Goal: Task Accomplishment & Management: Complete application form

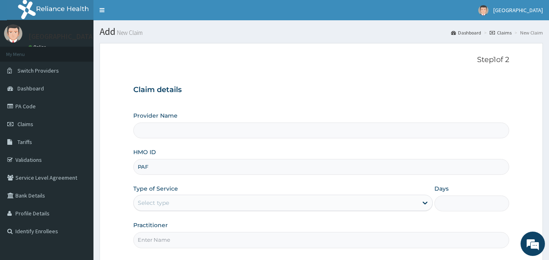
type input "PAF/"
type input "[GEOGRAPHIC_DATA]"
type input "PAF/10082/E"
click at [156, 193] on label "Type of Service" at bounding box center [155, 189] width 45 height 8
click at [158, 200] on div "Select type" at bounding box center [153, 203] width 31 height 8
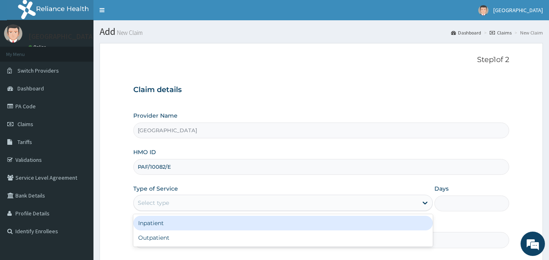
click at [160, 227] on div "Inpatient" at bounding box center [282, 223] width 299 height 15
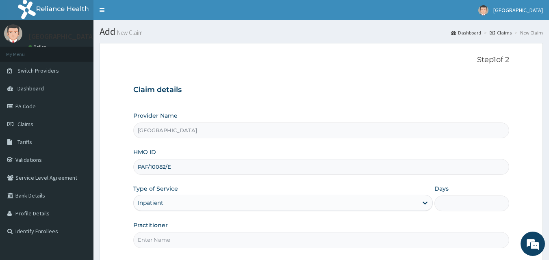
click at [466, 207] on input "Days" at bounding box center [471, 204] width 75 height 16
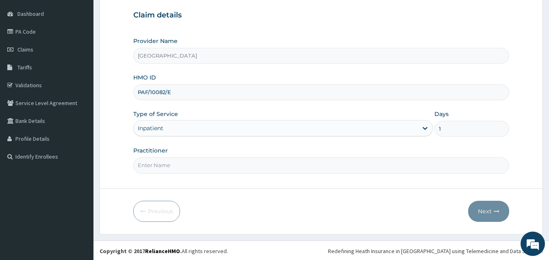
scroll to position [76, 0]
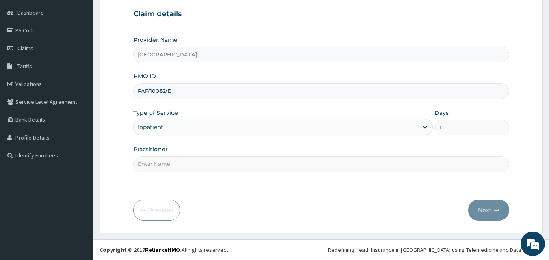
type input "1"
click at [149, 165] on input "Practitioner" at bounding box center [321, 164] width 376 height 16
type input "DR [PERSON_NAME]"
click at [489, 215] on button "Next" at bounding box center [488, 210] width 41 height 21
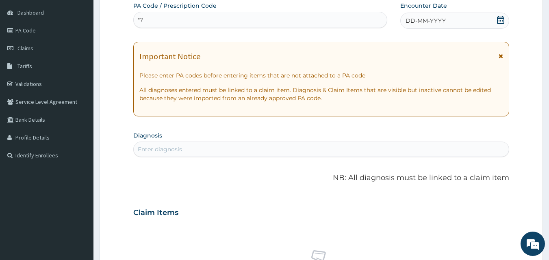
click at [179, 14] on div ""? "?" at bounding box center [261, 19] width 254 height 13
type input """
type input "PA/D7C863"
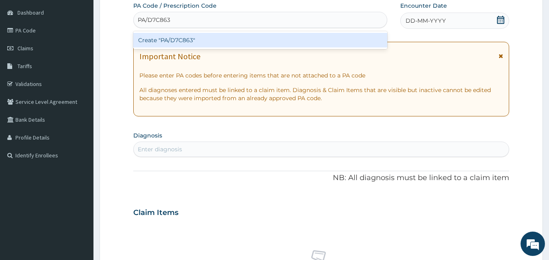
click at [193, 43] on div "Create "PA/D7C863"" at bounding box center [260, 40] width 254 height 15
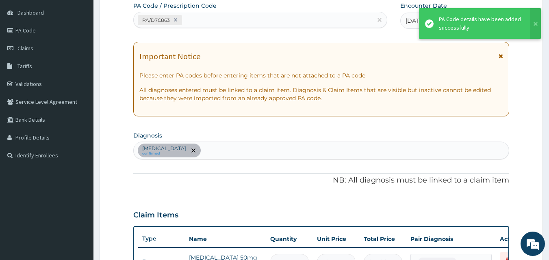
scroll to position [86, 0]
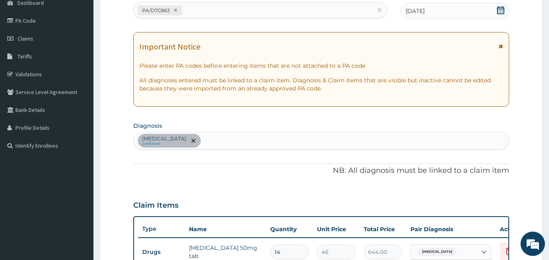
click at [230, 141] on div "[MEDICAL_DATA] confirmed" at bounding box center [321, 140] width 375 height 17
type input "E"
type input "FEVER"
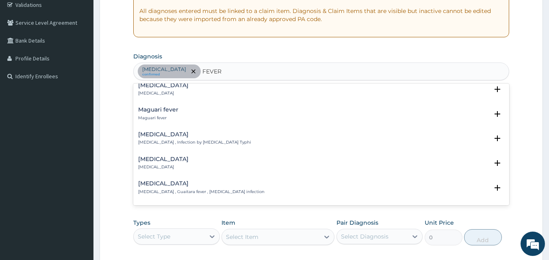
scroll to position [1056, 0]
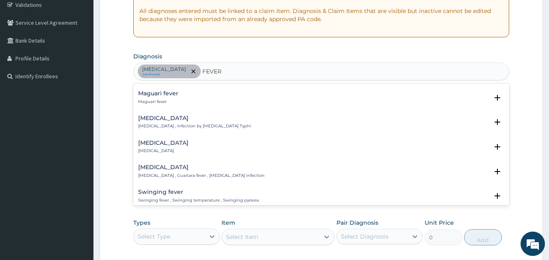
click at [171, 117] on div "[MEDICAL_DATA] [MEDICAL_DATA] , Infection by [MEDICAL_DATA] Typhi" at bounding box center [194, 122] width 113 height 14
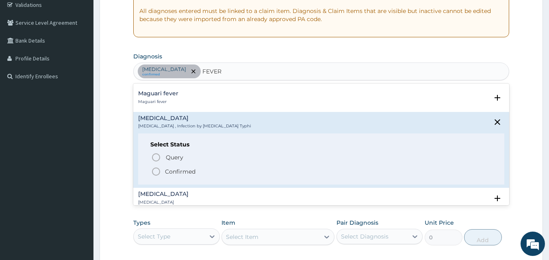
click at [162, 167] on span "Confirmed" at bounding box center [321, 172] width 341 height 10
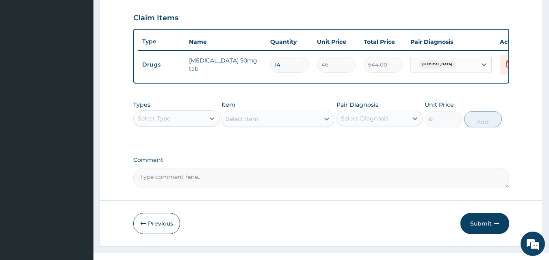
scroll to position [293, 0]
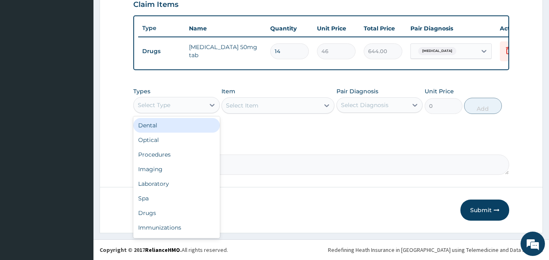
click at [176, 110] on div "Select Type" at bounding box center [169, 105] width 71 height 13
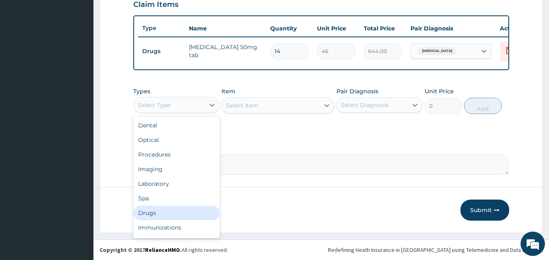
click at [152, 211] on div "Drugs" at bounding box center [176, 213] width 87 height 15
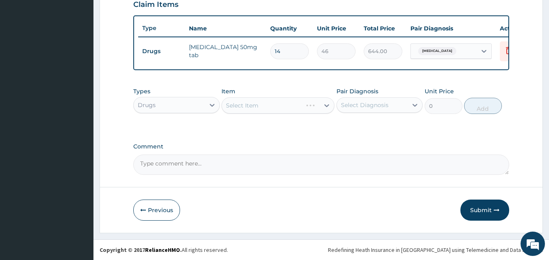
click at [256, 104] on div "Select Item" at bounding box center [277, 106] width 113 height 16
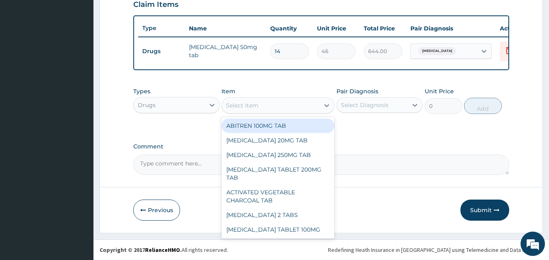
click at [284, 103] on div "Select Item" at bounding box center [271, 105] width 98 height 13
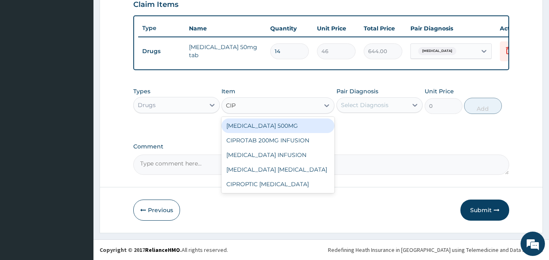
type input "CIPR"
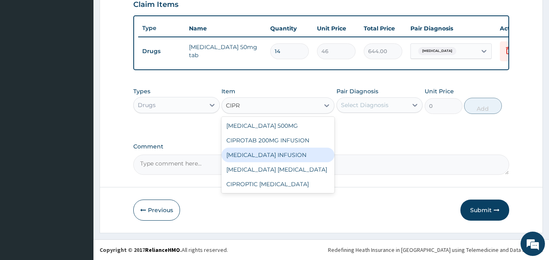
click at [263, 158] on div "[MEDICAL_DATA] INFUSION" at bounding box center [277, 155] width 113 height 15
type input "800"
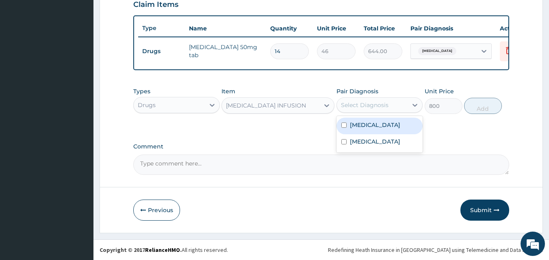
click at [378, 100] on div "Select Diagnosis" at bounding box center [372, 105] width 71 height 13
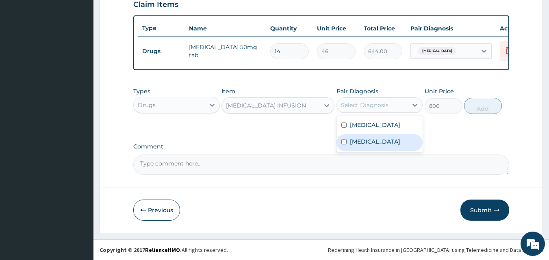
click at [369, 141] on label "[MEDICAL_DATA]" at bounding box center [375, 142] width 50 height 8
checkbox input "true"
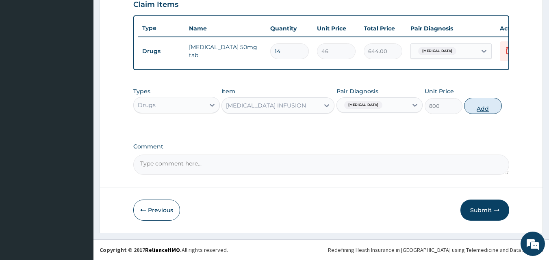
click at [476, 104] on button "Add" at bounding box center [483, 106] width 38 height 16
type input "0"
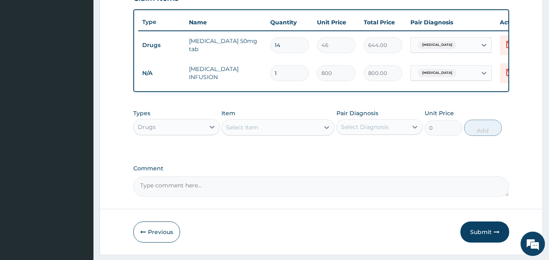
click at [251, 132] on div "Select Item" at bounding box center [242, 128] width 33 height 8
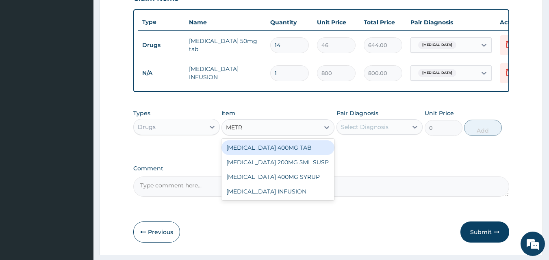
type input "METRO"
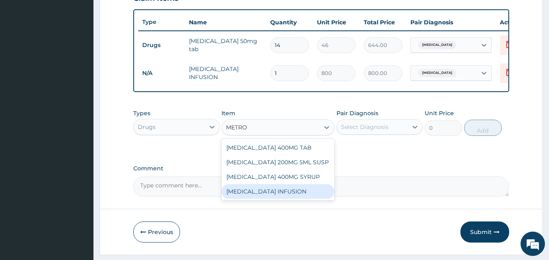
click at [276, 199] on div "[MEDICAL_DATA] INFUSION" at bounding box center [277, 191] width 113 height 15
type input "800"
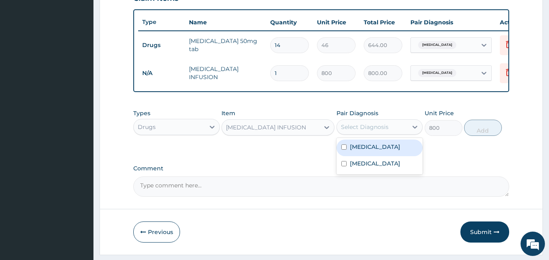
click at [375, 131] on div "Select Diagnosis" at bounding box center [365, 127] width 48 height 8
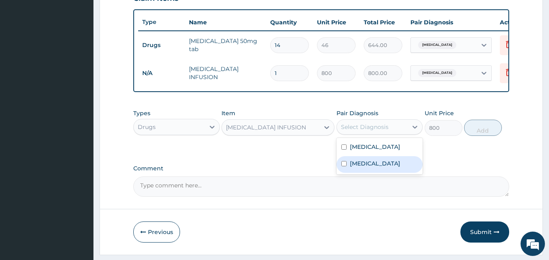
click at [374, 168] on label "[MEDICAL_DATA]" at bounding box center [375, 164] width 50 height 8
checkbox input "true"
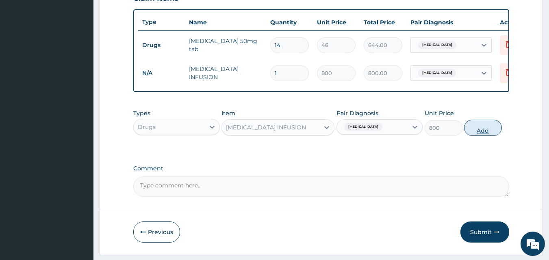
click at [481, 129] on button "Add" at bounding box center [483, 128] width 38 height 16
type input "0"
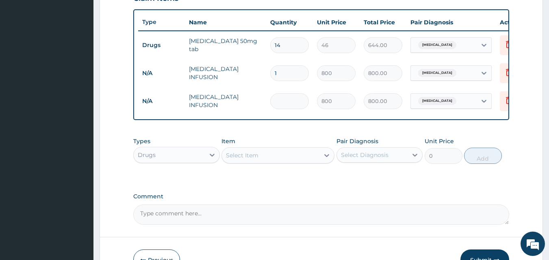
type input "0.00"
type input "2"
type input "1600.00"
type input "0.00"
type input "2"
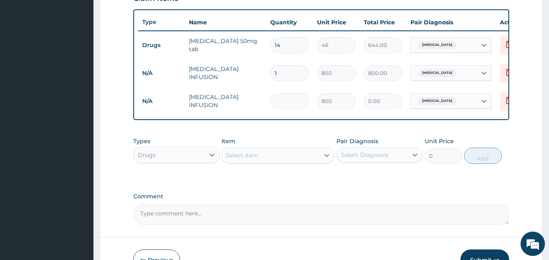
type input "1600.00"
type input "2"
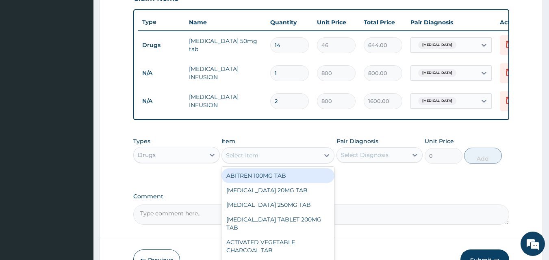
click at [273, 158] on div "Select Item" at bounding box center [271, 155] width 98 height 13
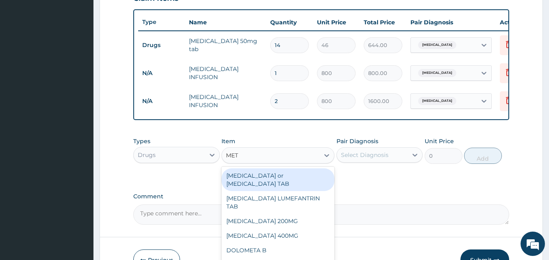
type input "METO"
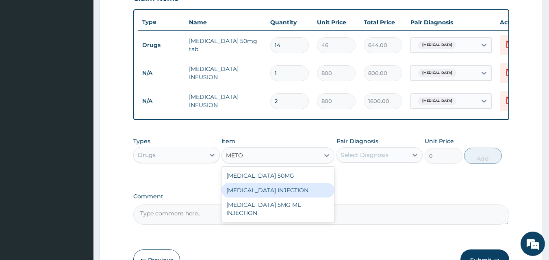
click at [263, 198] on div "[MEDICAL_DATA] INJECTION" at bounding box center [277, 190] width 113 height 15
type input "100"
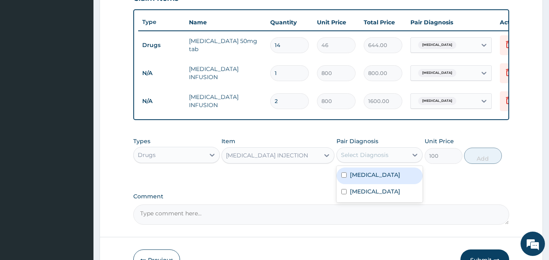
click at [376, 154] on div "Select Diagnosis" at bounding box center [379, 154] width 87 height 15
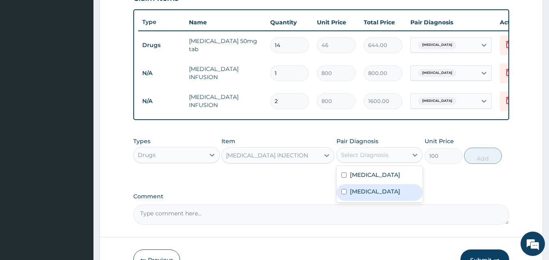
click at [375, 194] on label "[MEDICAL_DATA]" at bounding box center [375, 192] width 50 height 8
checkbox input "true"
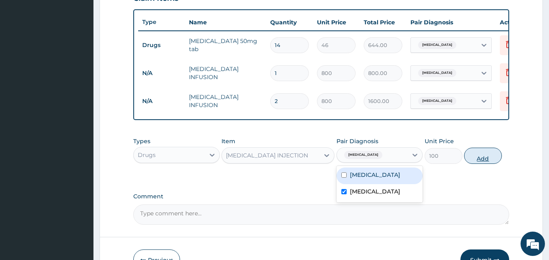
click at [488, 164] on button "Add" at bounding box center [483, 156] width 38 height 16
type input "0"
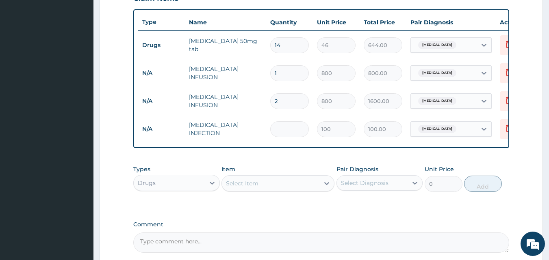
type input "0.00"
type input "2"
type input "200.00"
type input "2"
click at [292, 192] on div "Select Item" at bounding box center [277, 184] width 113 height 16
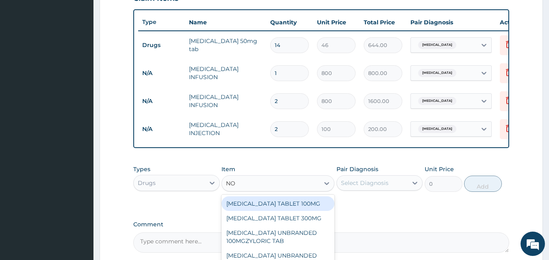
type input "NOR"
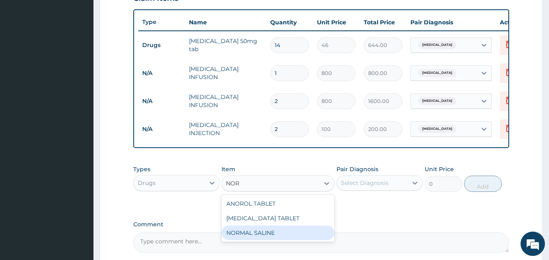
click at [231, 241] on div "NORMAL SALINE" at bounding box center [277, 233] width 113 height 15
type input "800"
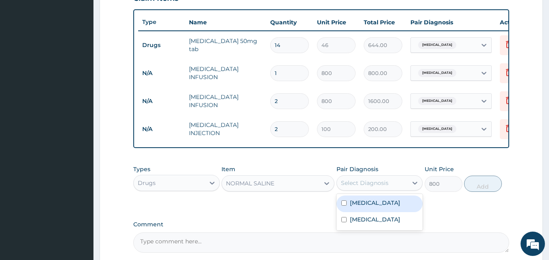
click at [370, 184] on div "Select Diagnosis" at bounding box center [372, 183] width 71 height 13
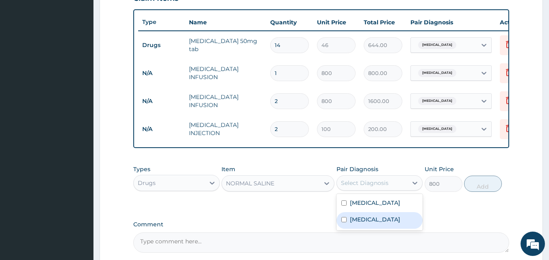
click at [366, 229] on div "[MEDICAL_DATA]" at bounding box center [379, 220] width 87 height 17
checkbox input "true"
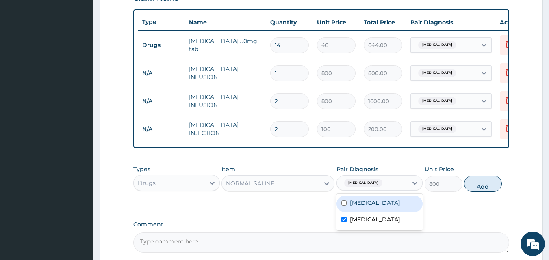
click at [497, 192] on button "Add" at bounding box center [483, 184] width 38 height 16
type input "0"
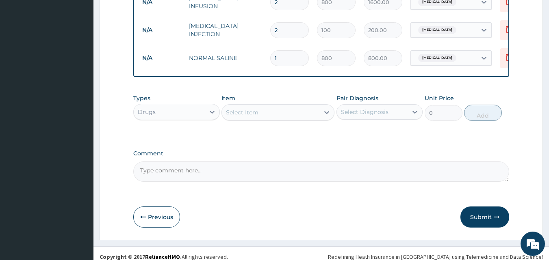
scroll to position [405, 0]
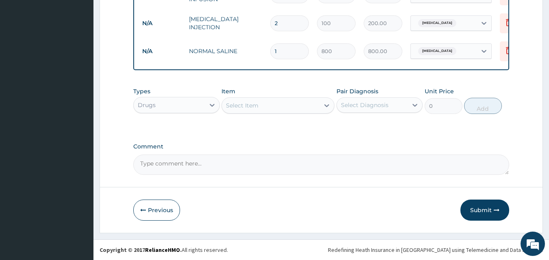
click at [278, 106] on div "Select Item" at bounding box center [271, 105] width 98 height 13
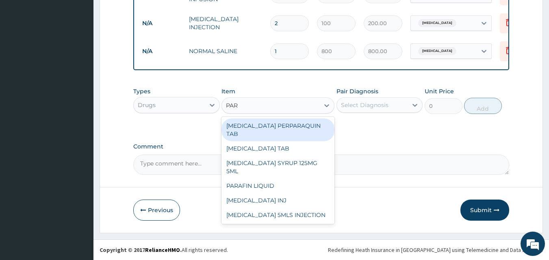
type input "PARA"
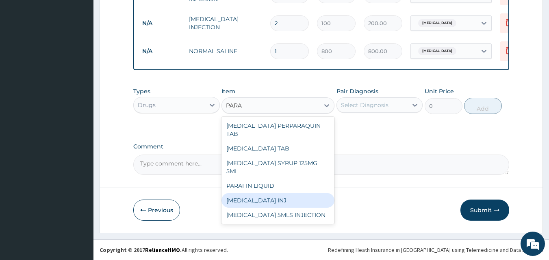
click at [251, 193] on div "[MEDICAL_DATA] INJ" at bounding box center [277, 200] width 113 height 15
type input "100"
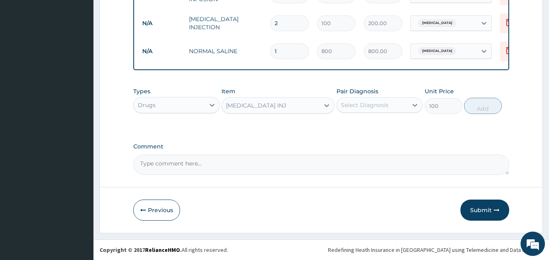
click at [389, 109] on div "Select Diagnosis" at bounding box center [372, 105] width 71 height 13
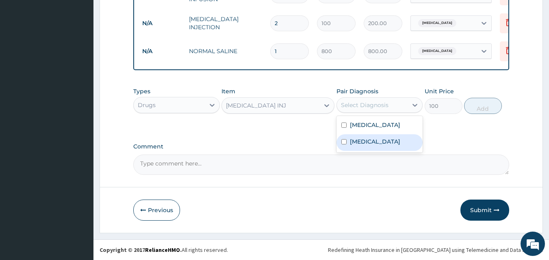
click at [389, 138] on div "[MEDICAL_DATA]" at bounding box center [379, 142] width 87 height 17
checkbox input "true"
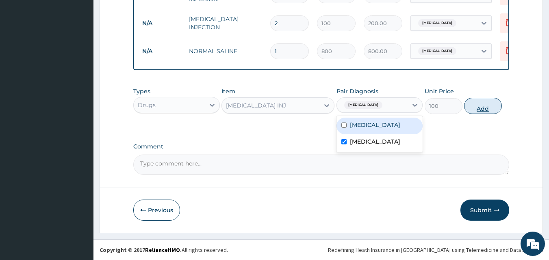
click at [491, 109] on button "Add" at bounding box center [483, 106] width 38 height 16
type input "0"
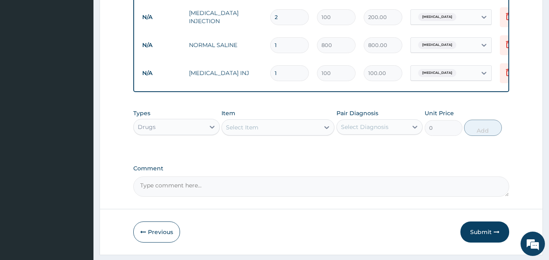
type input "0.00"
type input "4"
type input "400.00"
type input "4"
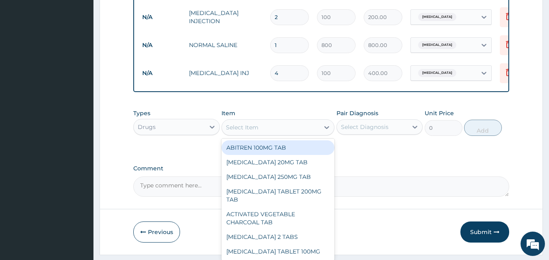
click at [233, 132] on div "Select Item" at bounding box center [242, 128] width 33 height 8
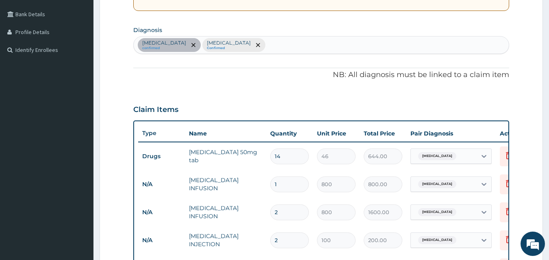
scroll to position [168, 0]
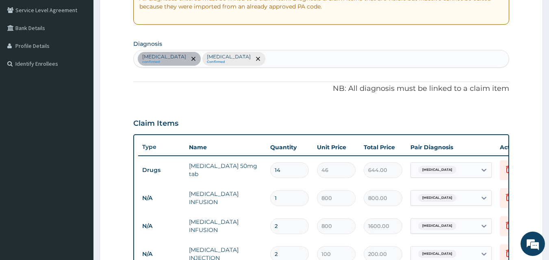
type input "D"
click at [303, 59] on div "[MEDICAL_DATA] confirmed [MEDICAL_DATA] Confirmed" at bounding box center [321, 58] width 375 height 17
type input "[MEDICAL_DATA]"
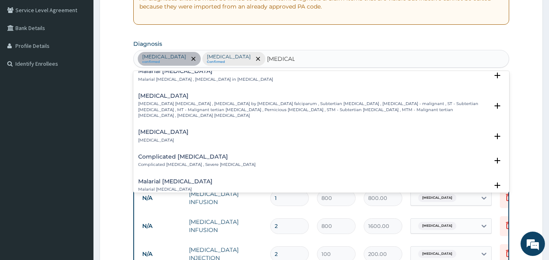
scroll to position [325, 0]
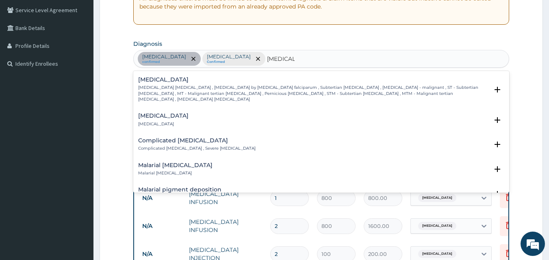
click at [202, 146] on p "Complicated [MEDICAL_DATA] , Severe [MEDICAL_DATA]" at bounding box center [196, 149] width 117 height 6
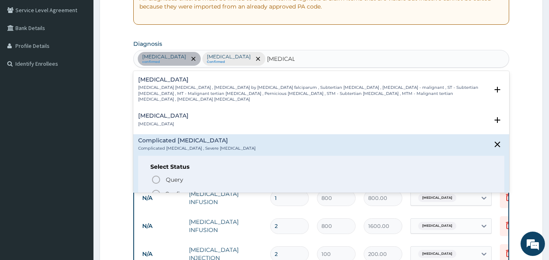
click at [182, 190] on p "Confirmed" at bounding box center [180, 194] width 30 height 8
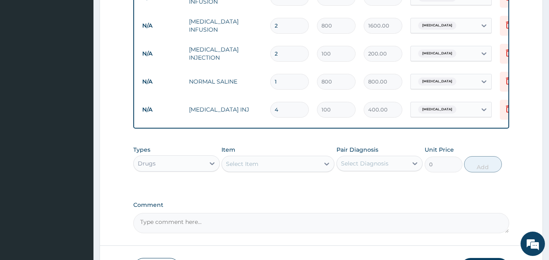
scroll to position [376, 0]
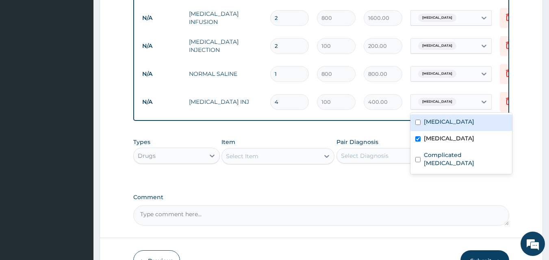
click at [435, 104] on span "[MEDICAL_DATA]" at bounding box center [437, 102] width 38 height 8
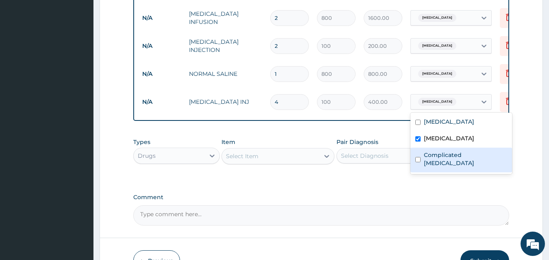
click at [425, 154] on label "Complicated [MEDICAL_DATA]" at bounding box center [465, 159] width 83 height 16
checkbox input "true"
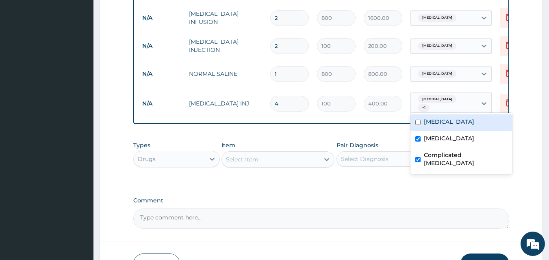
click at [464, 75] on div "[MEDICAL_DATA]" at bounding box center [444, 74] width 66 height 14
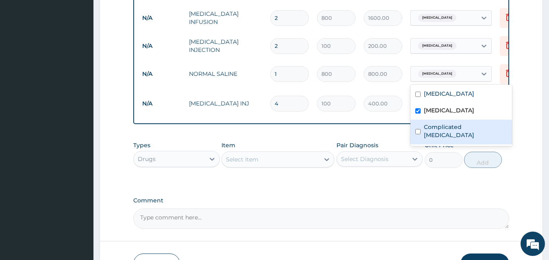
click at [446, 126] on label "Complicated [MEDICAL_DATA]" at bounding box center [465, 131] width 83 height 16
checkbox input "true"
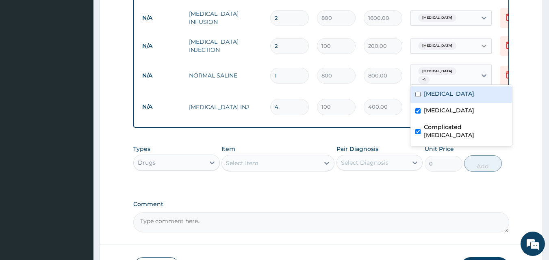
click at [478, 46] on div at bounding box center [484, 46] width 15 height 15
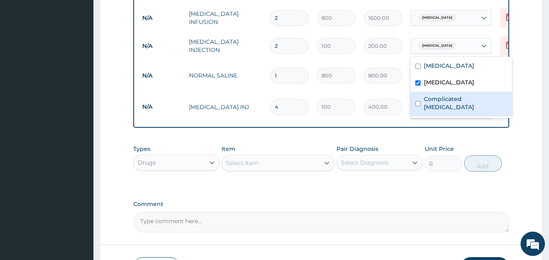
click at [442, 103] on label "Complicated [MEDICAL_DATA]" at bounding box center [465, 103] width 83 height 16
checkbox input "true"
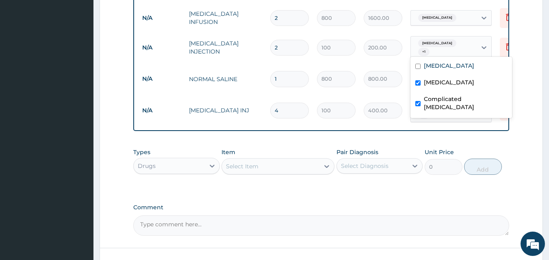
click at [261, 161] on div "Select Item" at bounding box center [271, 166] width 98 height 13
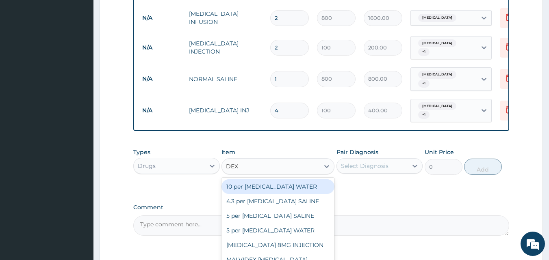
type input "DEXT"
click at [280, 180] on div "10 per [MEDICAL_DATA] WATER" at bounding box center [277, 187] width 113 height 15
type input "800"
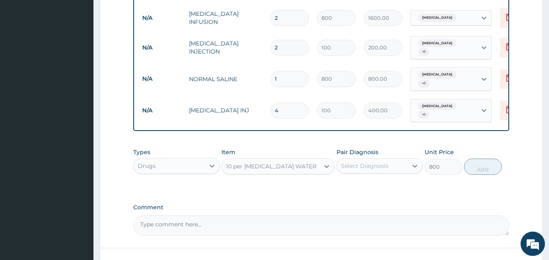
click at [353, 165] on div "Select Diagnosis" at bounding box center [365, 166] width 48 height 8
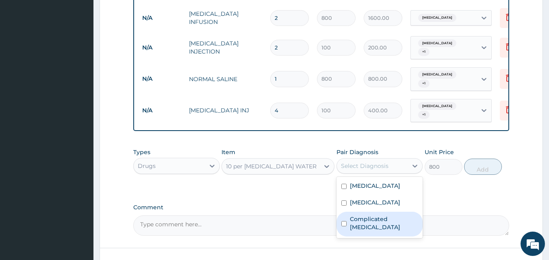
click at [357, 215] on label "Complicated [MEDICAL_DATA]" at bounding box center [384, 223] width 68 height 16
checkbox input "true"
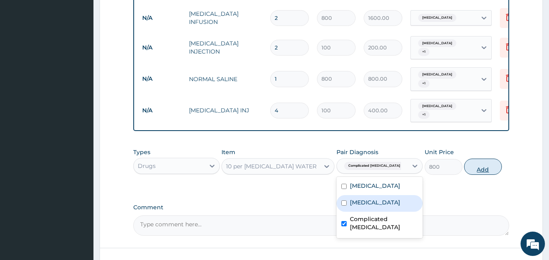
click at [482, 165] on button "Add" at bounding box center [483, 167] width 38 height 16
type input "0"
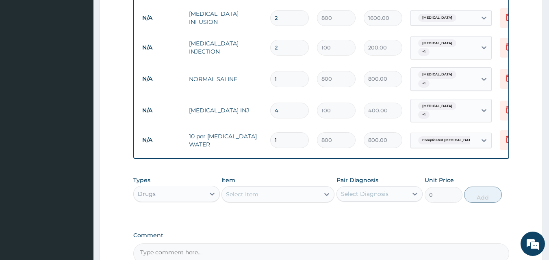
click at [246, 191] on div "Select Item" at bounding box center [242, 195] width 33 height 8
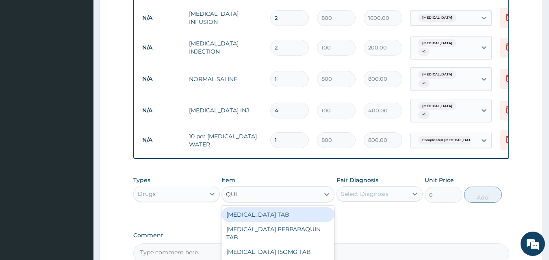
type input "QUIN"
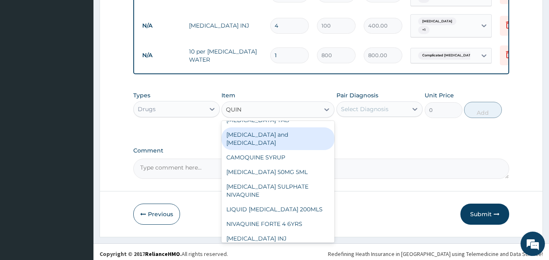
scroll to position [117, 0]
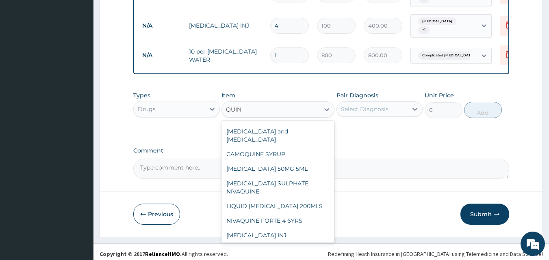
click at [251, 243] on div "[MEDICAL_DATA] INJECTION" at bounding box center [277, 250] width 113 height 15
type input "287"
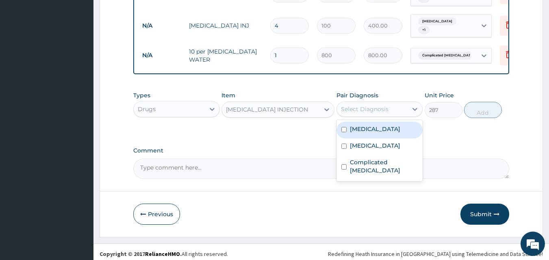
click at [372, 110] on div "Select Diagnosis" at bounding box center [372, 109] width 71 height 13
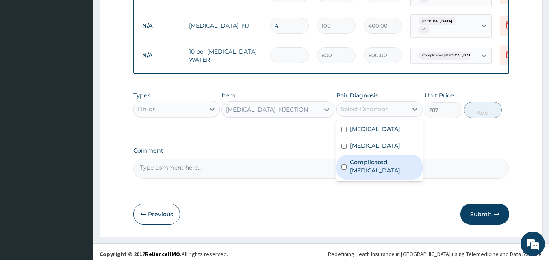
click at [371, 158] on label "Complicated [MEDICAL_DATA]" at bounding box center [384, 166] width 68 height 16
checkbox input "true"
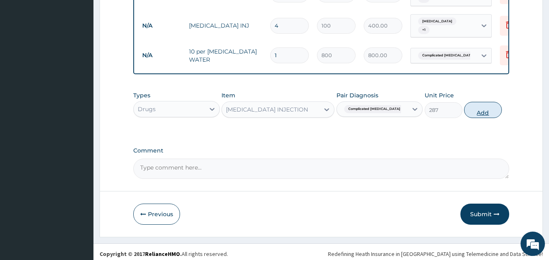
click at [477, 107] on button "Add" at bounding box center [483, 110] width 38 height 16
type input "0"
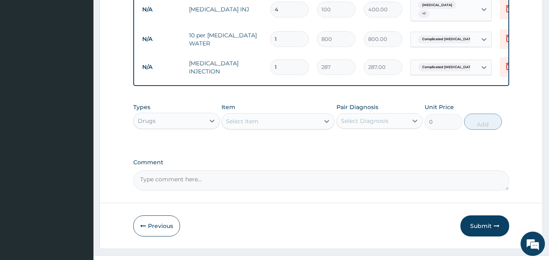
scroll to position [489, 0]
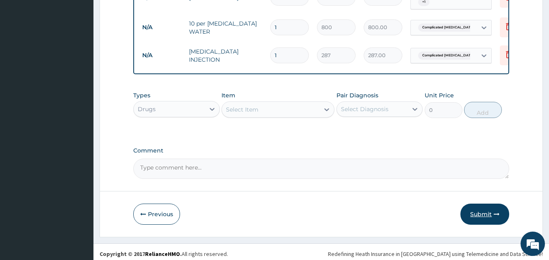
click at [475, 213] on button "Submit" at bounding box center [484, 214] width 49 height 21
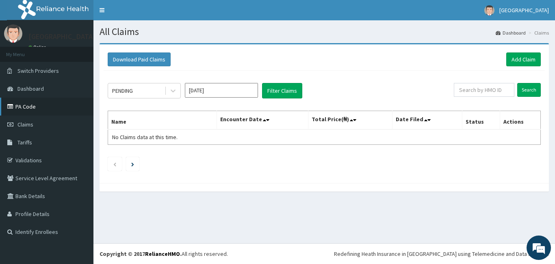
click at [19, 109] on link "PA Code" at bounding box center [46, 107] width 93 height 18
click at [531, 56] on link "Add Claim" at bounding box center [523, 59] width 35 height 14
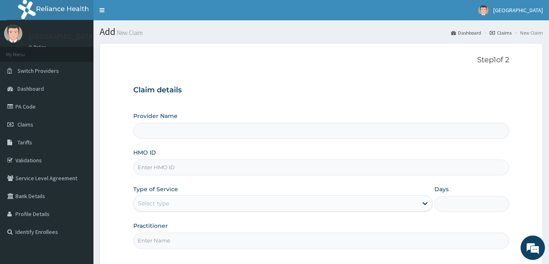
click at [232, 133] on input "Provider Name" at bounding box center [321, 131] width 376 height 16
click at [191, 168] on input "HMO ID" at bounding box center [321, 167] width 376 height 16
type input "P"
type input "[GEOGRAPHIC_DATA]"
type input "PAF/10082/C"
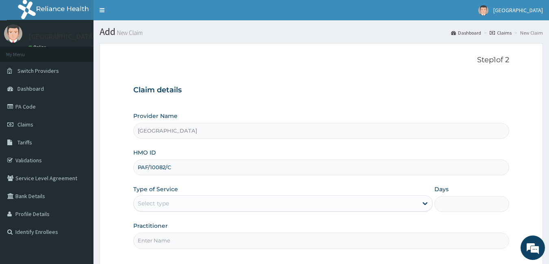
drag, startPoint x: 377, startPoint y: 79, endPoint x: 193, endPoint y: 14, distance: 195.8
click at [362, 83] on div "Claim details Provider Name First Rank Hospital HMO ID PAF/10082/C Type of Serv…" at bounding box center [321, 163] width 376 height 171
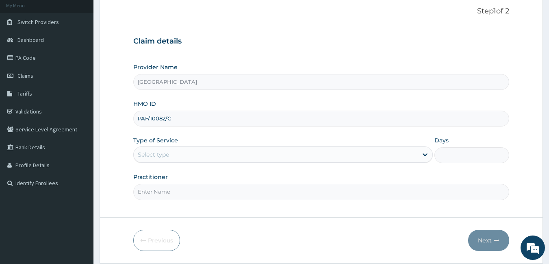
scroll to position [65, 0]
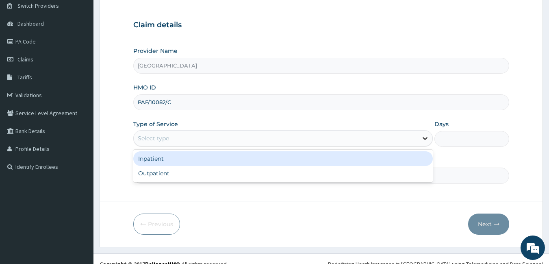
click at [425, 136] on icon at bounding box center [425, 138] width 8 height 8
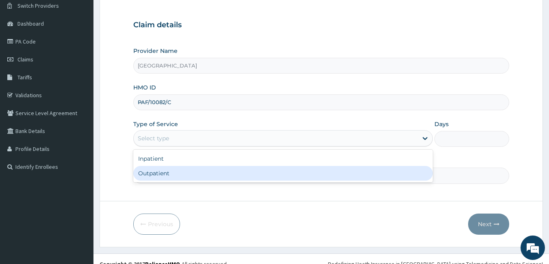
click at [178, 171] on div "Outpatient" at bounding box center [282, 173] width 299 height 15
type input "1"
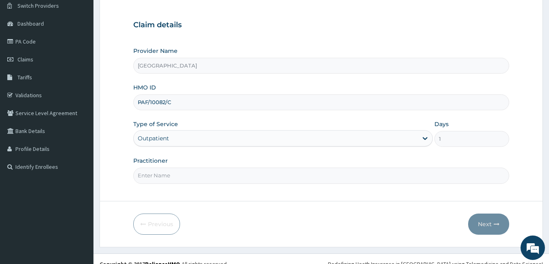
click at [185, 178] on input "Practitioner" at bounding box center [321, 175] width 376 height 16
type input "DR [PERSON_NAME]"
click at [485, 219] on button "Next" at bounding box center [488, 223] width 41 height 21
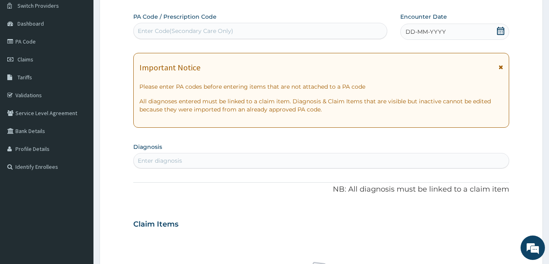
click at [470, 37] on div "DD-MM-YYYY" at bounding box center [454, 32] width 109 height 16
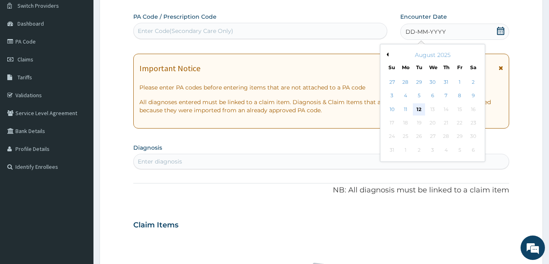
click at [421, 107] on div "12" at bounding box center [419, 109] width 12 height 12
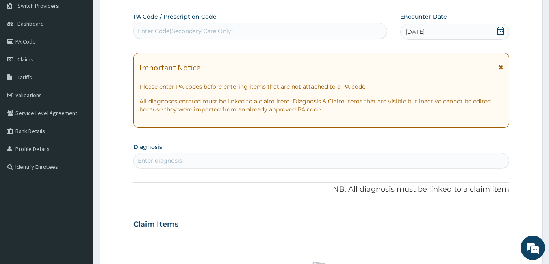
click at [175, 156] on div "Enter diagnosis" at bounding box center [160, 160] width 44 height 8
type input "GASTR"
drag, startPoint x: 525, startPoint y: 141, endPoint x: 393, endPoint y: 18, distance: 180.0
click at [524, 140] on form "Step 2 of 2 PA Code / Prescription Code Enter Code(Secondary Care Only) Encount…" at bounding box center [321, 235] width 443 height 514
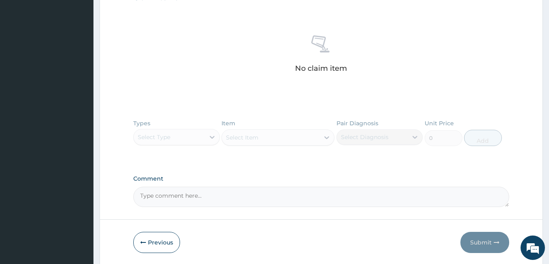
scroll to position [293, 0]
click at [204, 141] on div "Types Select Type Item Select Item Pair Diagnosis Select Diagnosis Unit Price 0…" at bounding box center [321, 137] width 376 height 47
click at [207, 139] on div "Types Select Type Item Select Item Pair Diagnosis Select Diagnosis Unit Price 0…" at bounding box center [321, 137] width 376 height 47
click at [213, 135] on div "Types Select Type Item Select Item Pair Diagnosis Select Diagnosis Unit Price 0…" at bounding box center [321, 137] width 376 height 47
drag, startPoint x: 519, startPoint y: 132, endPoint x: 519, endPoint y: 80, distance: 52.0
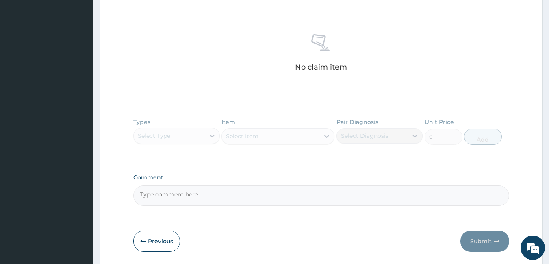
click at [519, 120] on form "Step 2 of 2 PA Code / Prescription Code Enter Code(Secondary Care Only) Encount…" at bounding box center [321, 8] width 443 height 514
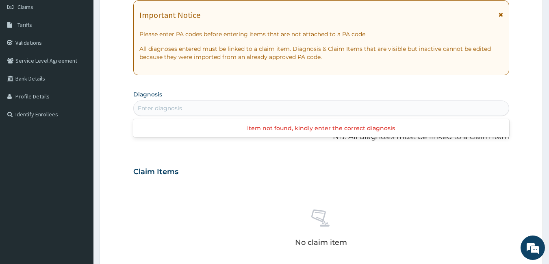
scroll to position [114, 0]
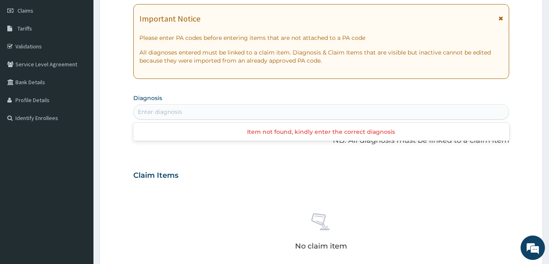
click at [216, 112] on div "Enter diagnosis" at bounding box center [321, 111] width 375 height 13
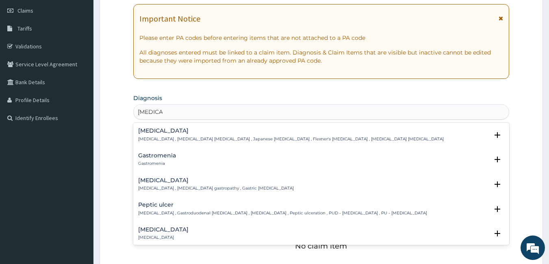
type input "GASTROE"
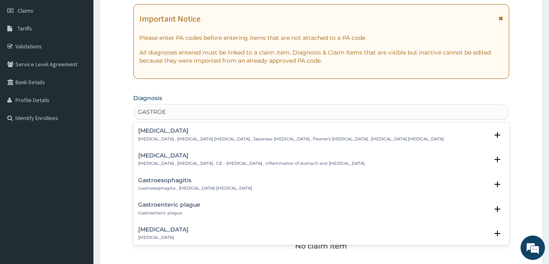
click at [196, 160] on p "Gastroenteritis , Gastroenteropathy , GE - Gastroenteritis , Inflammation of st…" at bounding box center [251, 163] width 226 height 6
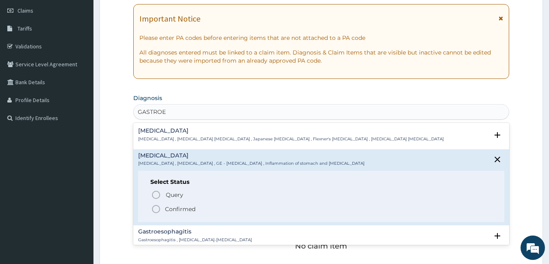
click at [176, 210] on p "Confirmed" at bounding box center [180, 209] width 30 height 8
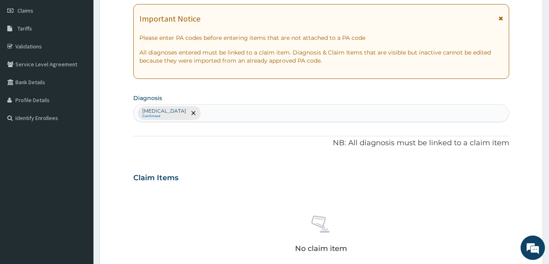
click at [528, 121] on form "Step 2 of 2 PA Code / Prescription Code Enter Code(Secondary Care Only) Encount…" at bounding box center [321, 187] width 443 height 516
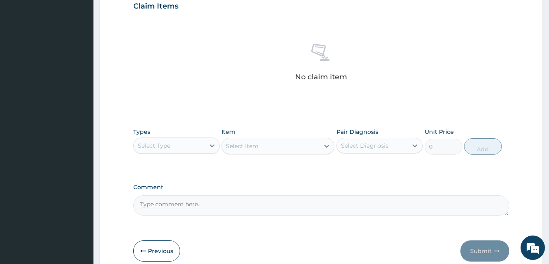
scroll to position [322, 0]
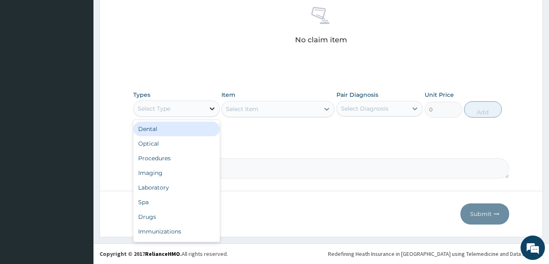
click at [210, 107] on icon at bounding box center [212, 108] width 8 height 8
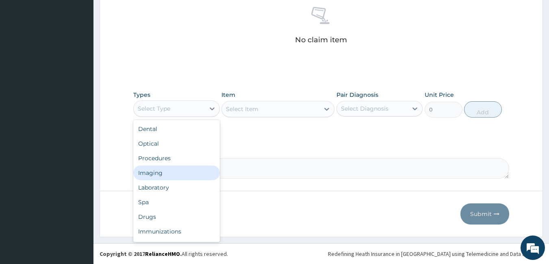
click at [158, 169] on div "Imaging" at bounding box center [176, 172] width 87 height 15
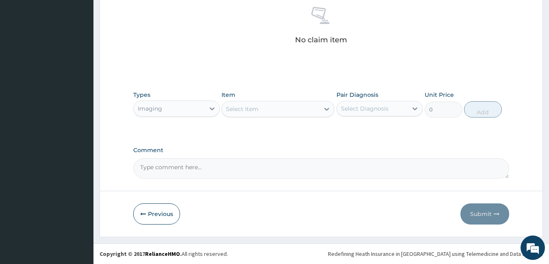
click at [308, 111] on div "Select Item" at bounding box center [271, 108] width 98 height 13
click at [299, 111] on div "Select Item" at bounding box center [271, 108] width 98 height 13
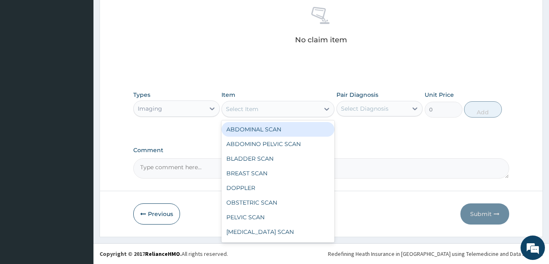
click at [267, 128] on div "ABDOMINAL SCAN" at bounding box center [277, 129] width 113 height 15
type input "4000"
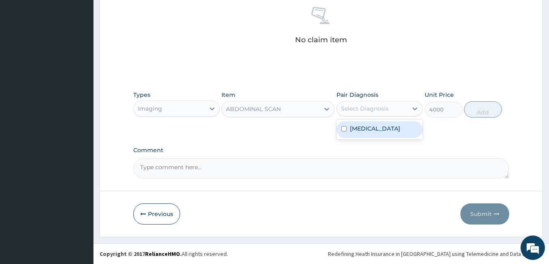
click at [381, 113] on div "Select Diagnosis" at bounding box center [372, 108] width 71 height 13
click at [372, 130] on label "Gastroenteritis" at bounding box center [375, 128] width 50 height 8
checkbox input "true"
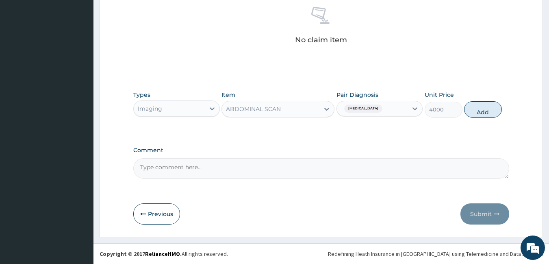
drag, startPoint x: 520, startPoint y: 153, endPoint x: 529, endPoint y: 124, distance: 30.1
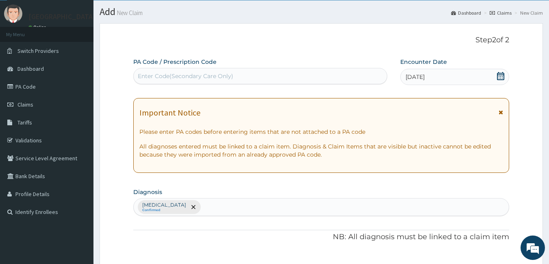
scroll to position [0, 0]
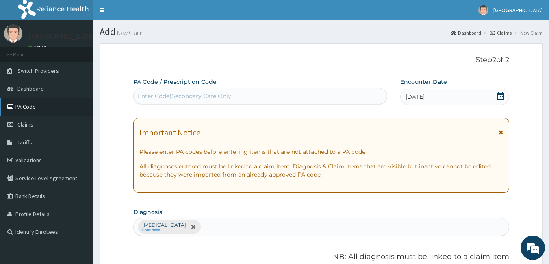
click at [28, 107] on link "PA Code" at bounding box center [46, 107] width 93 height 18
